Goal: Information Seeking & Learning: Check status

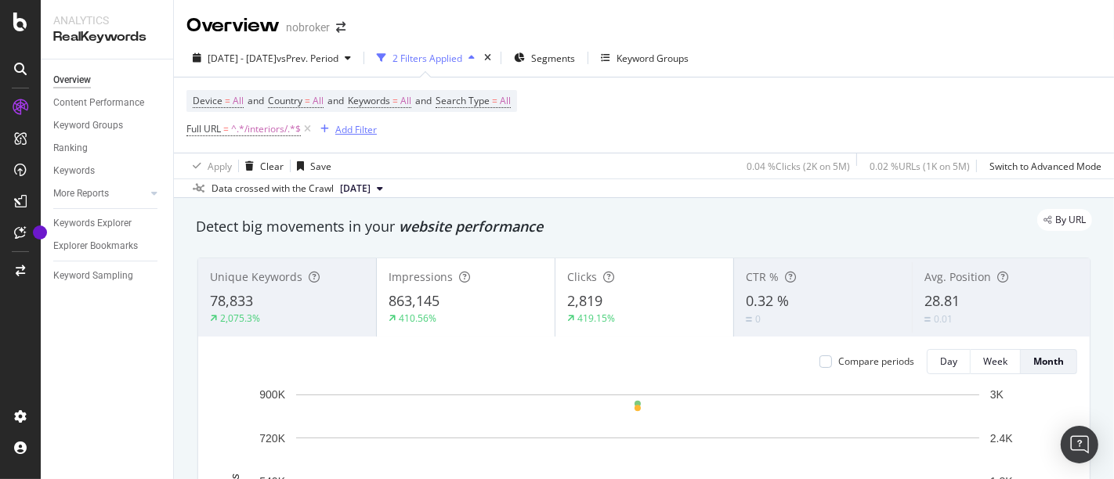
click at [367, 132] on div "Add Filter" at bounding box center [356, 129] width 42 height 13
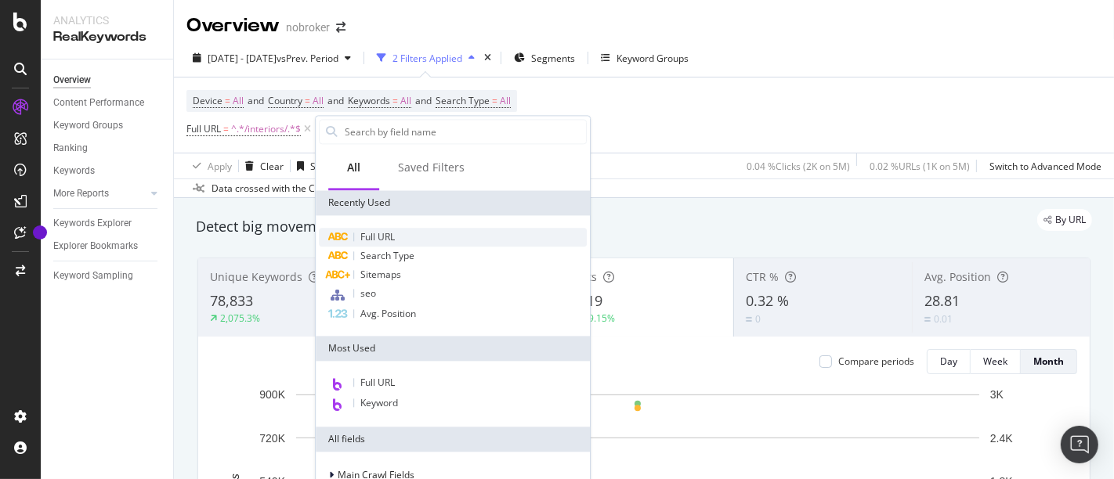
click at [409, 237] on div "Full URL" at bounding box center [453, 237] width 268 height 19
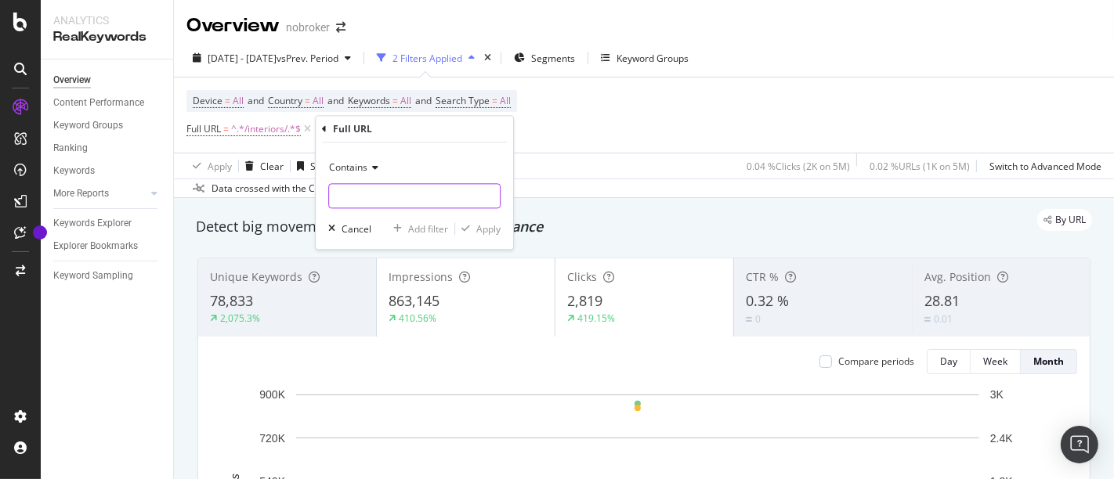
click at [419, 194] on input "text" at bounding box center [414, 196] width 171 height 25
type input "/design-guides/"
click at [490, 229] on div "Apply" at bounding box center [488, 228] width 24 height 13
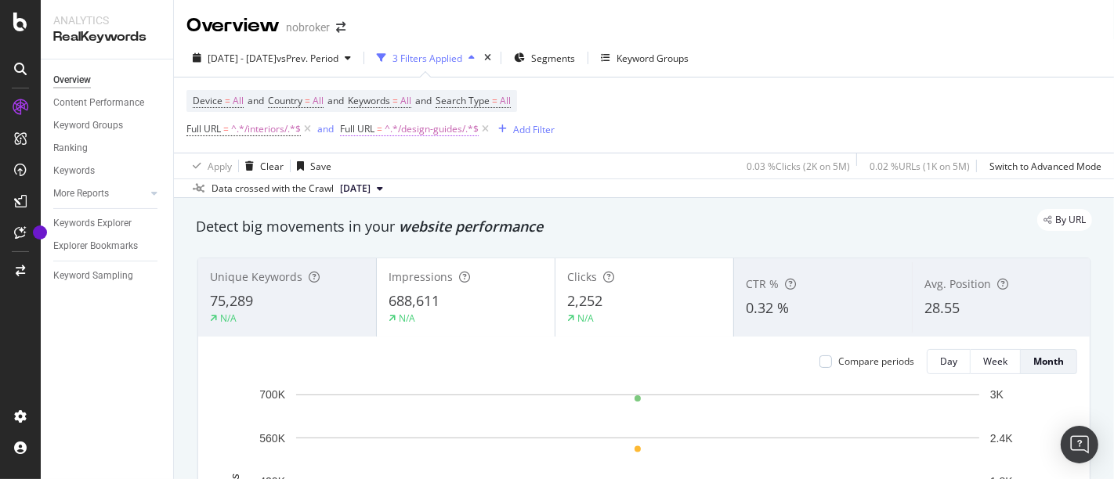
click at [449, 126] on span "^.*/design-guides/.*$" at bounding box center [432, 129] width 94 height 22
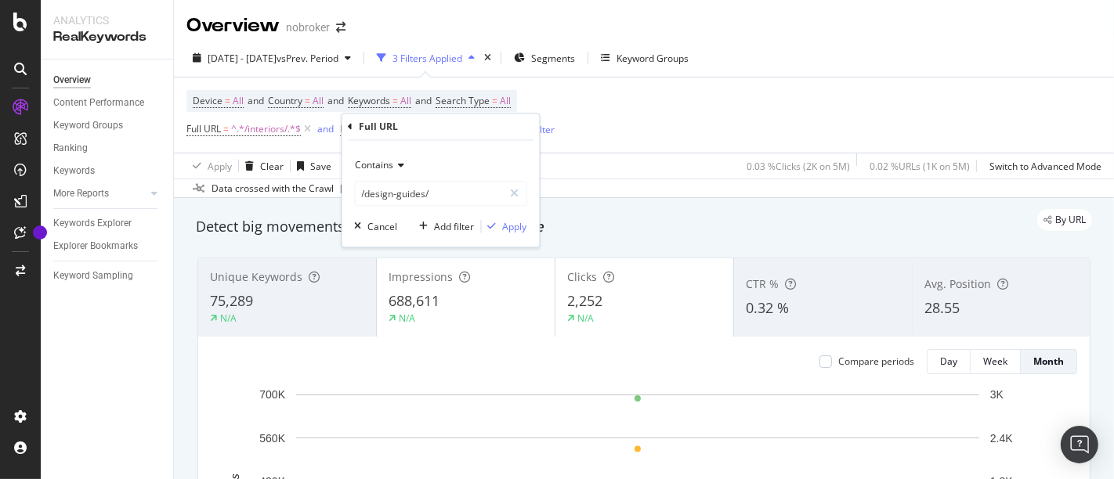
click at [399, 162] on icon at bounding box center [399, 165] width 11 height 9
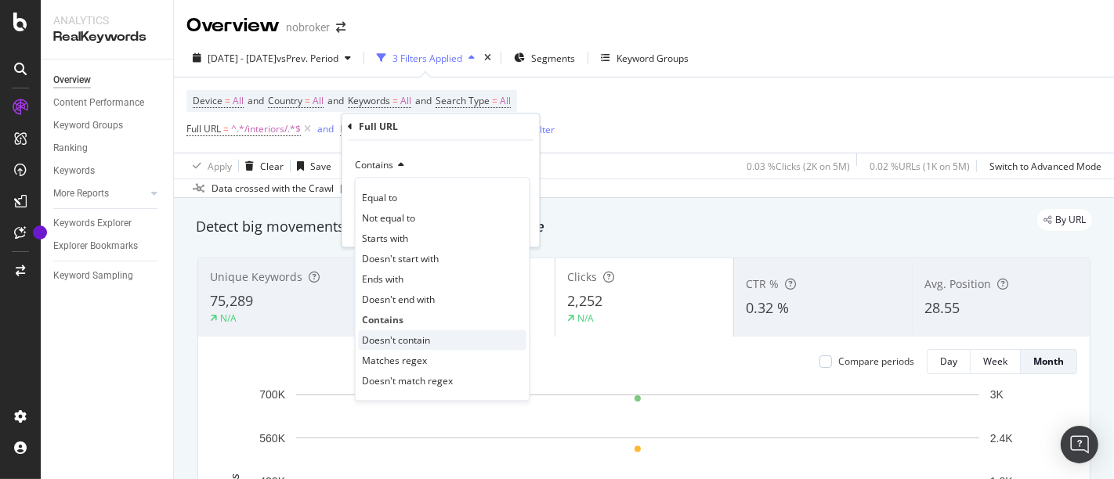
click at [407, 341] on span "Doesn't contain" at bounding box center [397, 340] width 68 height 13
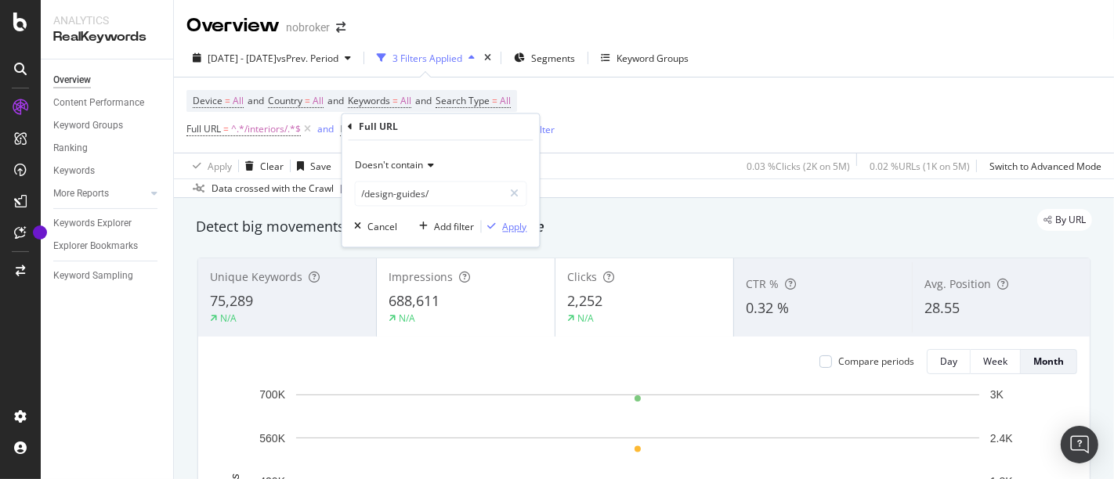
click at [512, 223] on div "Apply" at bounding box center [515, 226] width 24 height 13
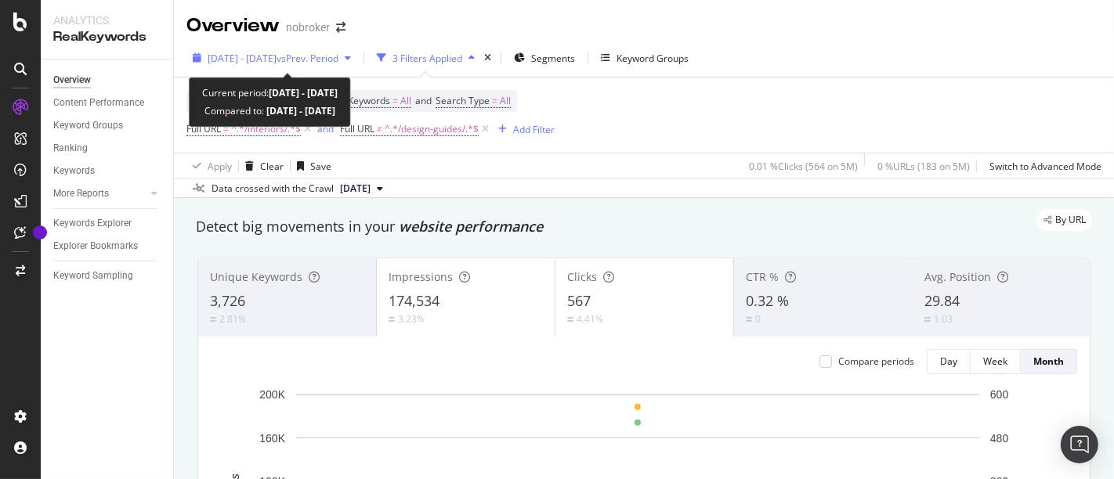
click at [313, 50] on div "[DATE] - [DATE] vs Prev. Period" at bounding box center [271, 57] width 171 height 23
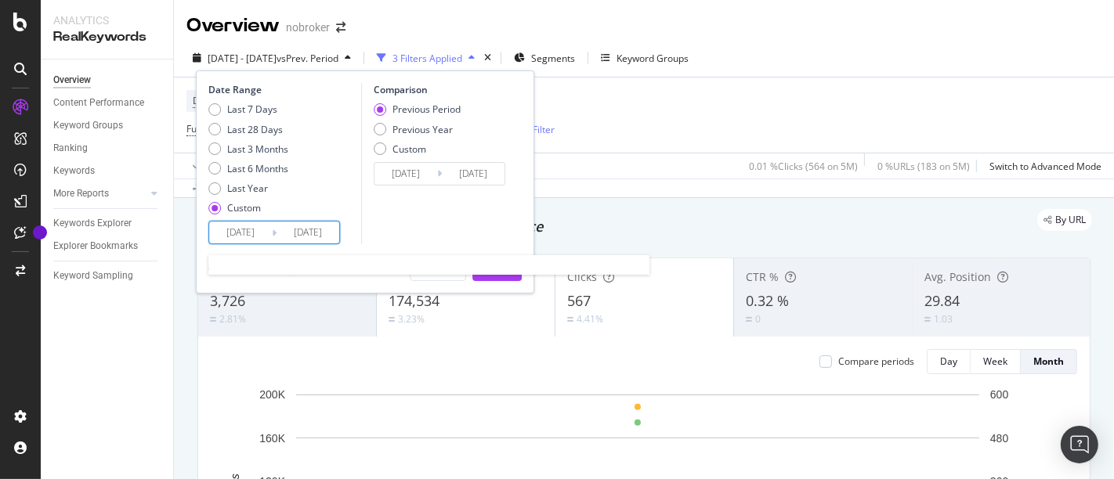
click at [235, 237] on input "[DATE]" at bounding box center [240, 233] width 63 height 22
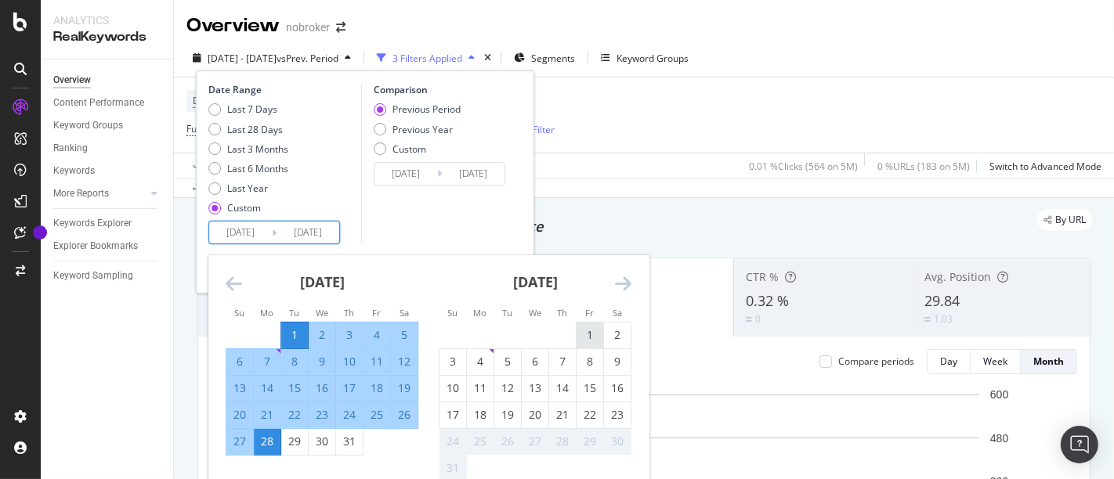
click at [584, 325] on div "1" at bounding box center [590, 336] width 27 height 26
type input "[DATE]"
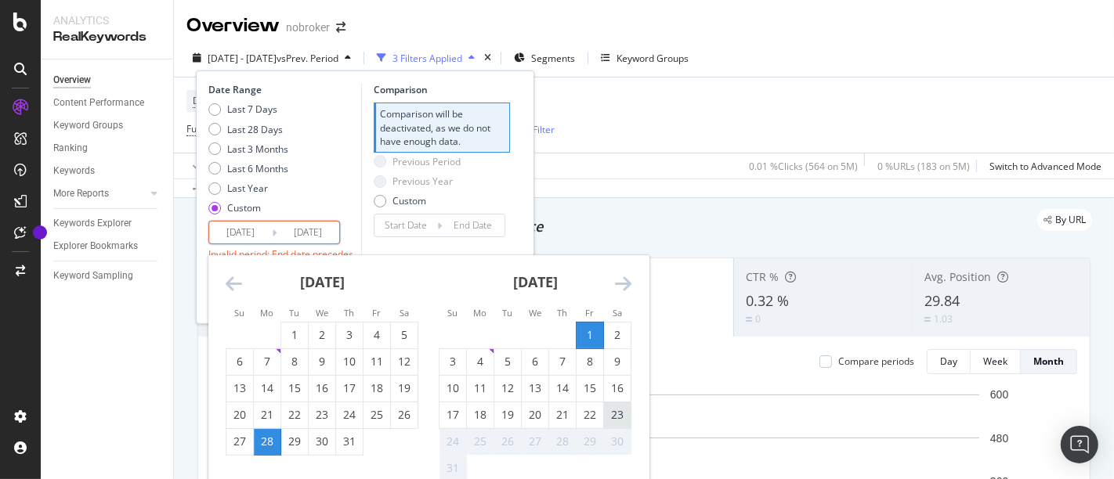
click at [620, 417] on div "23" at bounding box center [617, 415] width 27 height 16
type input "[DATE]"
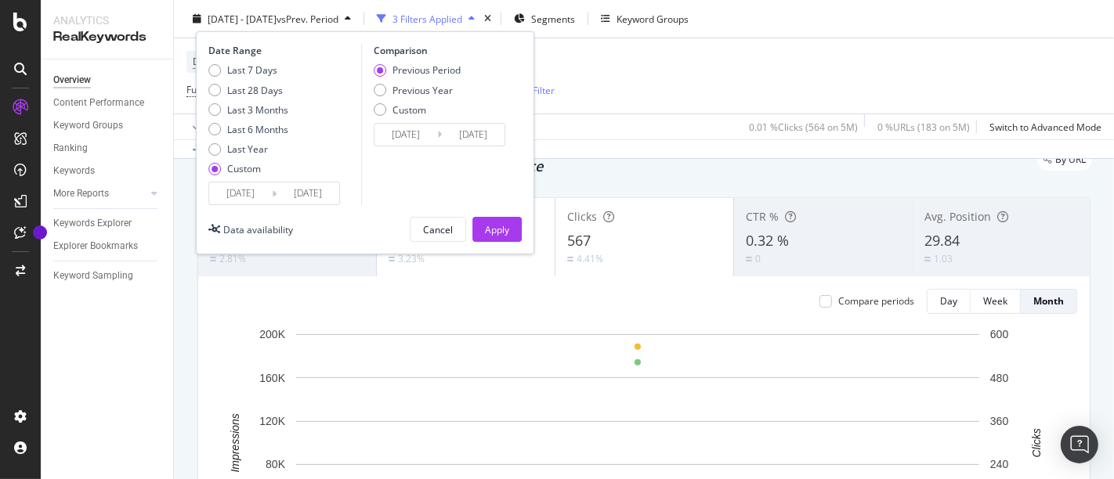
scroll to position [60, 0]
click at [499, 230] on div "Apply" at bounding box center [497, 228] width 24 height 13
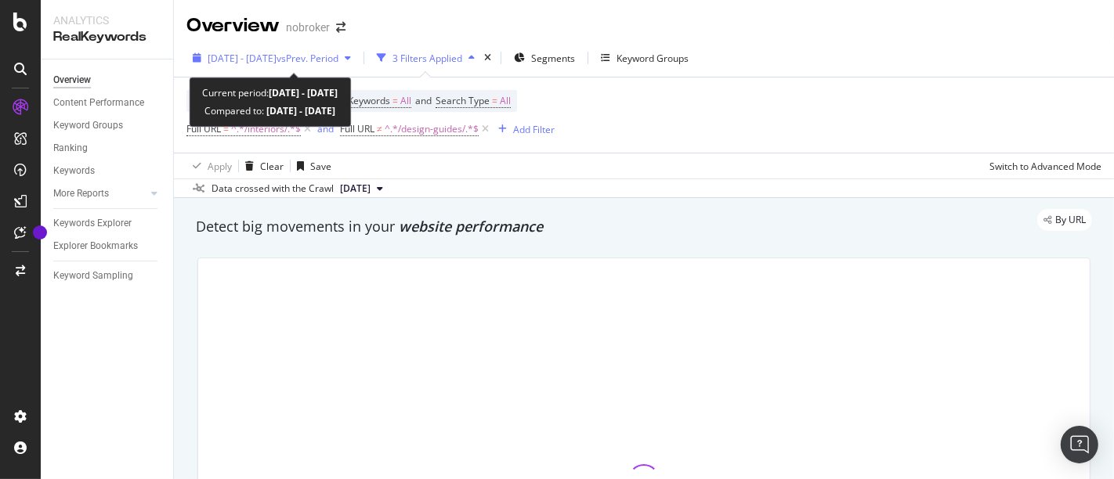
click at [277, 60] on span "[DATE] - [DATE]" at bounding box center [242, 58] width 69 height 13
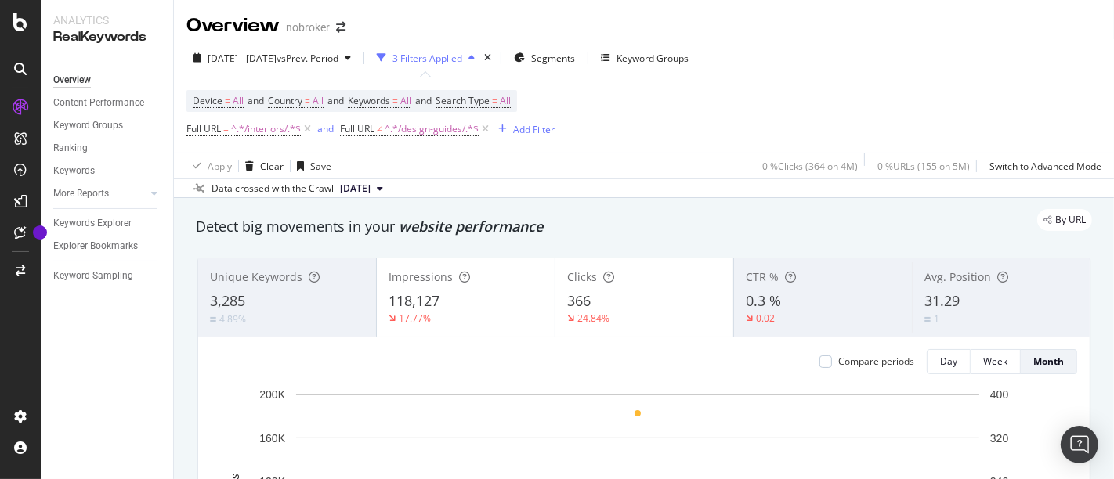
click at [638, 183] on div "Data crossed with the Crawl [DATE]" at bounding box center [644, 188] width 940 height 19
